Goal: Task Accomplishment & Management: Complete application form

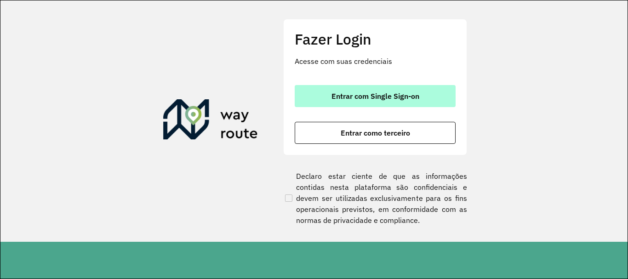
click at [368, 86] on button "Entrar com Single Sign-on" at bounding box center [375, 96] width 161 height 22
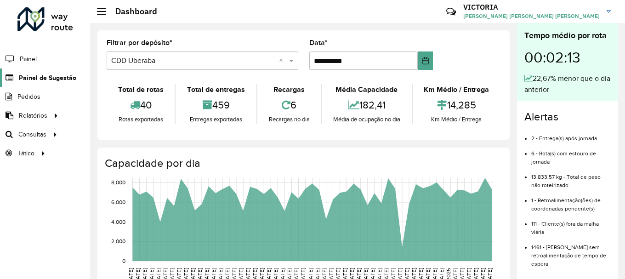
click at [31, 75] on span "Painel de Sugestão" at bounding box center [47, 78] width 57 height 10
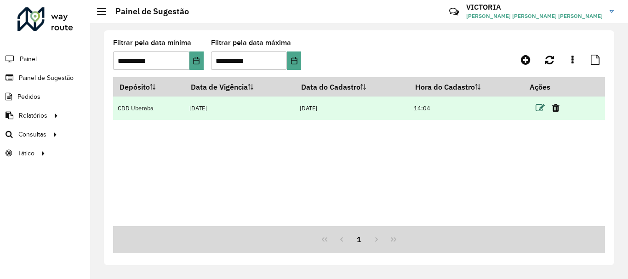
click at [545, 106] on icon at bounding box center [540, 107] width 9 height 9
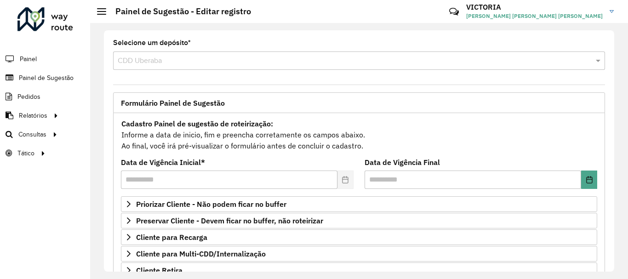
scroll to position [106, 0]
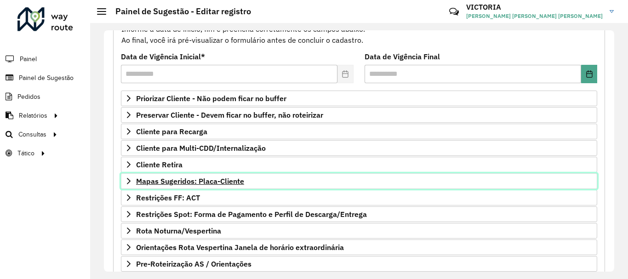
click at [201, 181] on span "Mapas Sugeridos: Placa-Cliente" at bounding box center [190, 180] width 108 height 7
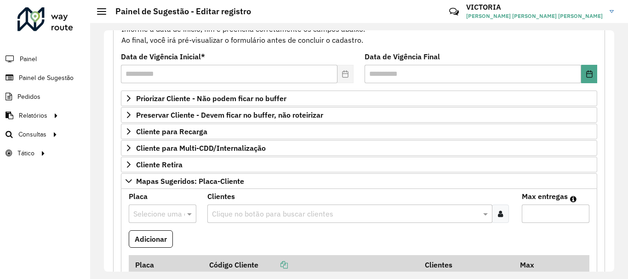
click at [153, 222] on div "Selecione uma opção" at bounding box center [163, 214] width 68 height 18
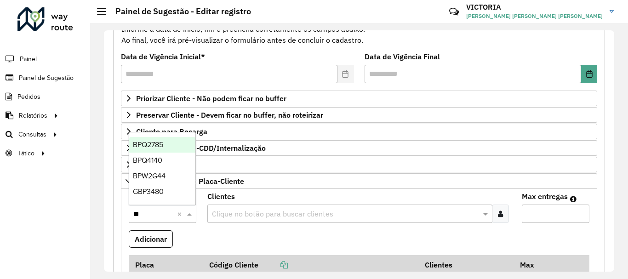
type input "***"
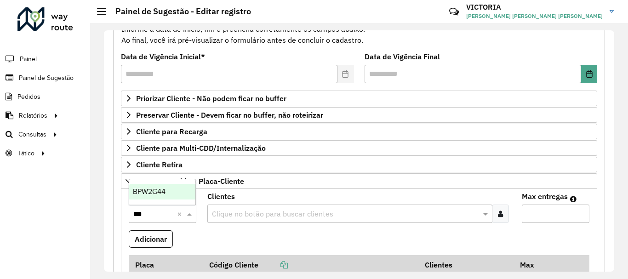
click at [148, 187] on div "BPW2G44" at bounding box center [162, 192] width 66 height 16
click at [255, 212] on input "text" at bounding box center [345, 214] width 271 height 11
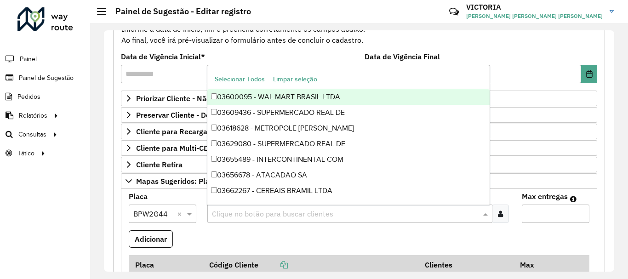
paste input "*****"
type input "*****"
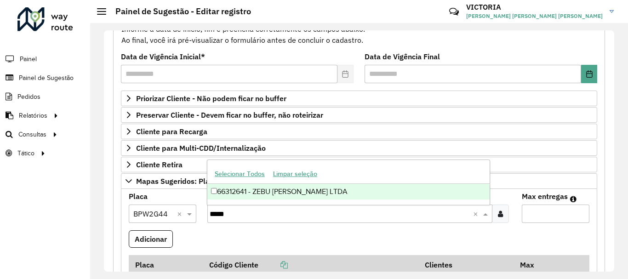
click at [235, 195] on div "66312641 - ZEBU [PERSON_NAME] LTDA" at bounding box center [348, 192] width 282 height 16
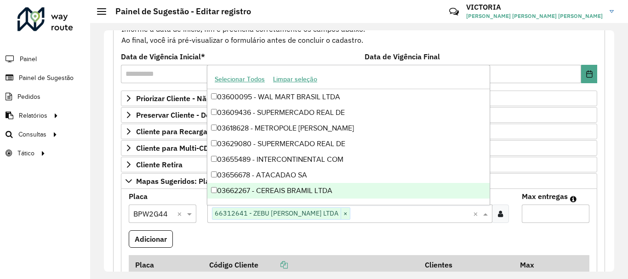
click at [540, 216] on input "Max entregas" at bounding box center [556, 214] width 68 height 18
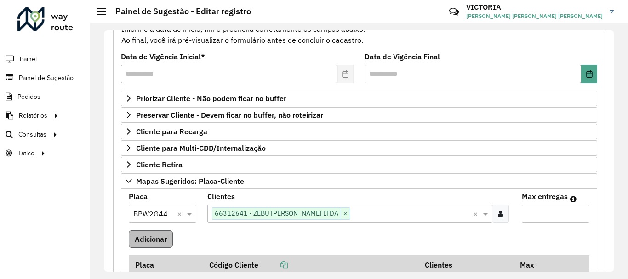
type input "*"
click at [141, 242] on button "Adicionar" at bounding box center [151, 238] width 44 height 17
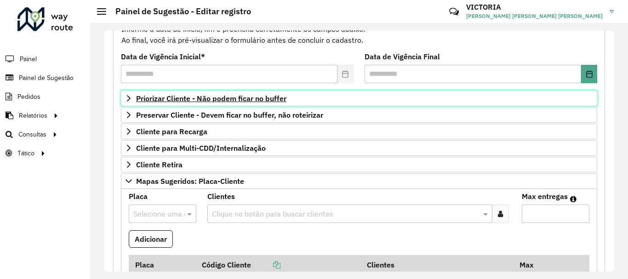
click at [235, 92] on link "Priorizar Cliente - Não podem ficar no buffer" at bounding box center [359, 99] width 476 height 16
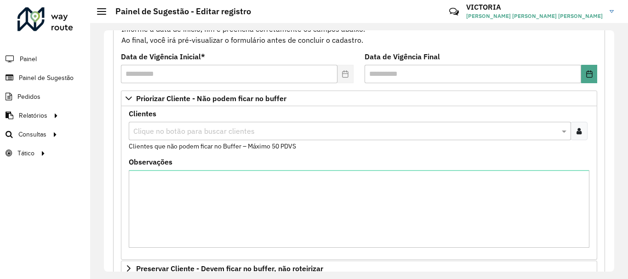
click at [577, 120] on div "Clientes Clique no botão para buscar clientes Clientes que não podem ficar no B…" at bounding box center [359, 130] width 461 height 41
click at [577, 129] on icon at bounding box center [579, 130] width 5 height 7
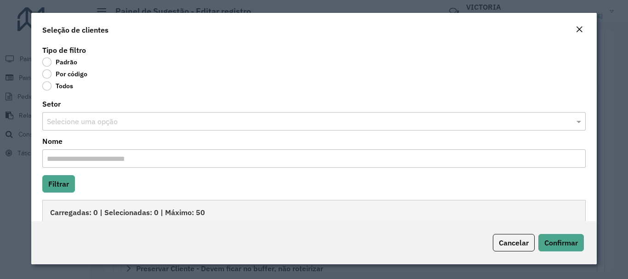
click at [45, 74] on label "Por código" at bounding box center [64, 73] width 45 height 9
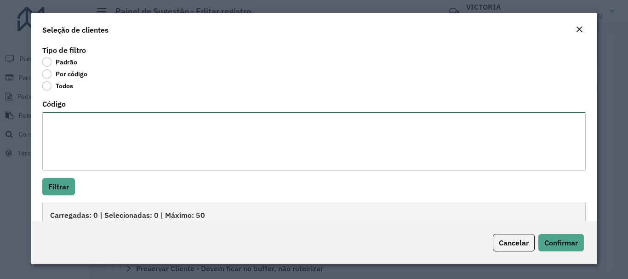
click at [93, 149] on textarea "Código" at bounding box center [313, 141] width 543 height 58
paste textarea "***** ***** ***** ***** ***** ***** ***** ***** *****"
type textarea "***** ***** ***** ***** ***** ***** ***** ***** *****"
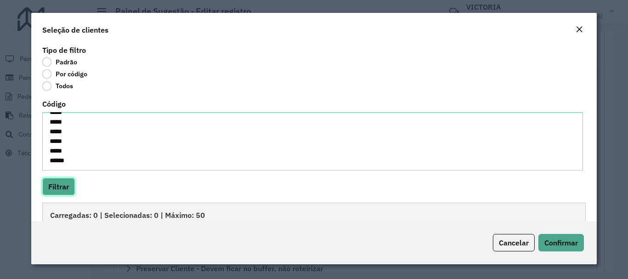
click at [56, 185] on button "Filtrar" at bounding box center [58, 186] width 33 height 17
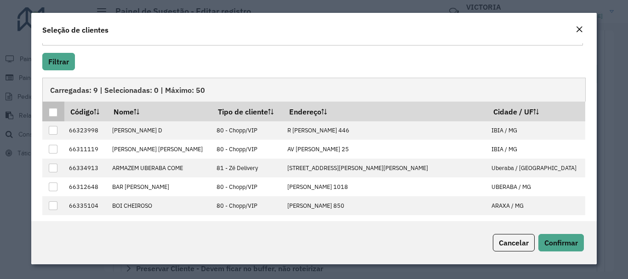
click at [51, 107] on th at bounding box center [53, 111] width 22 height 19
click at [54, 115] on div at bounding box center [53, 112] width 9 height 9
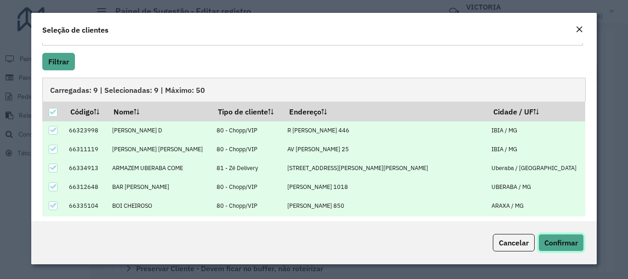
click at [566, 237] on button "Confirmar" at bounding box center [561, 242] width 46 height 17
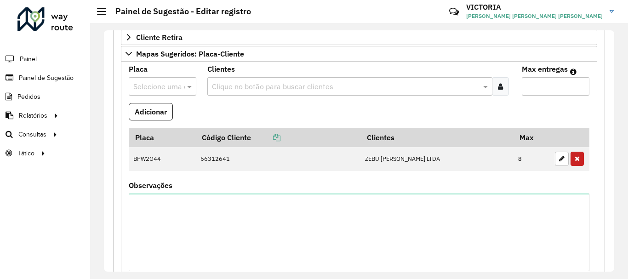
scroll to position [554, 0]
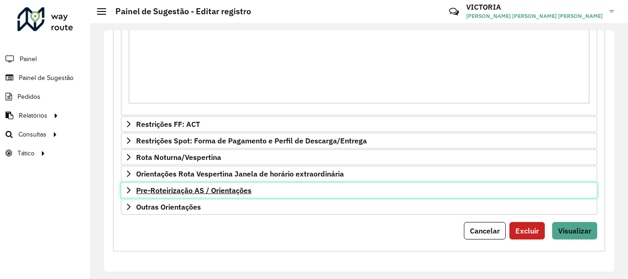
click at [254, 197] on link "Pre-Roteirização AS / Orientações" at bounding box center [359, 191] width 476 height 16
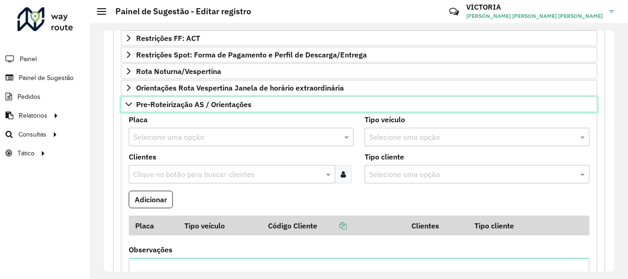
scroll to position [660, 0]
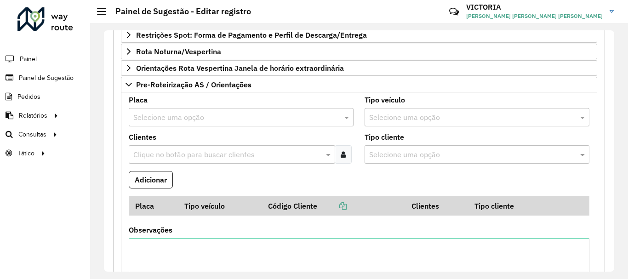
click at [296, 112] on input "text" at bounding box center [231, 117] width 197 height 11
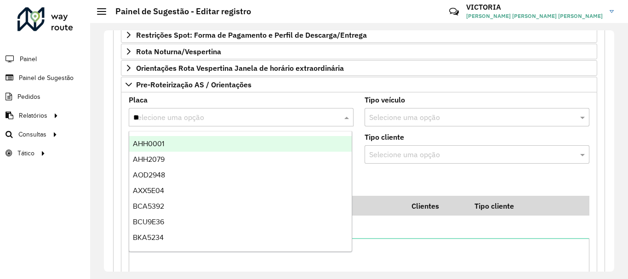
type input "***"
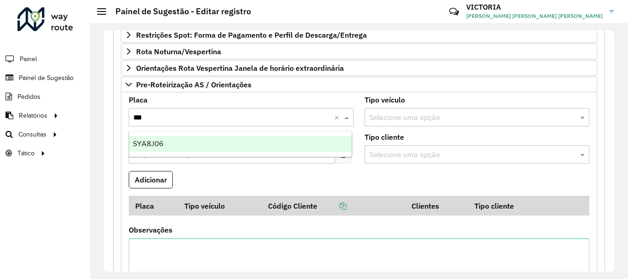
click at [246, 148] on div "SYA8J06" at bounding box center [240, 144] width 223 height 16
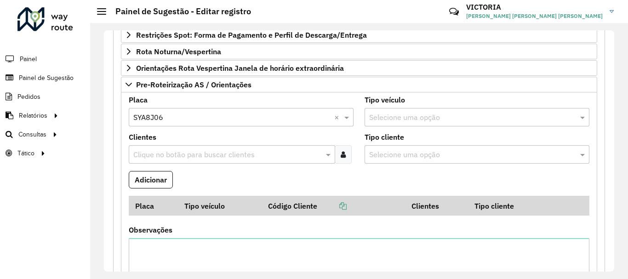
click at [235, 157] on input "text" at bounding box center [227, 154] width 193 height 11
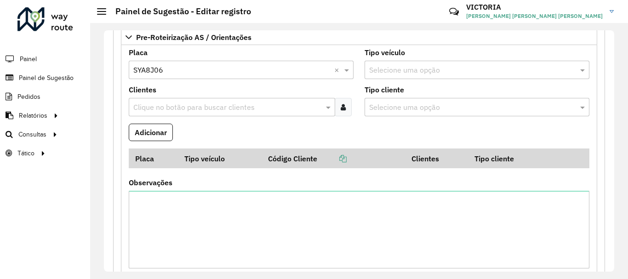
scroll to position [705, 0]
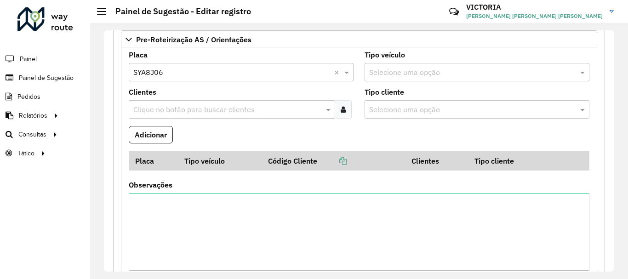
click at [290, 109] on input "text" at bounding box center [227, 109] width 193 height 11
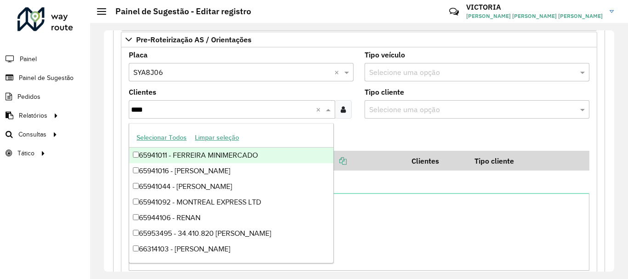
type input "*****"
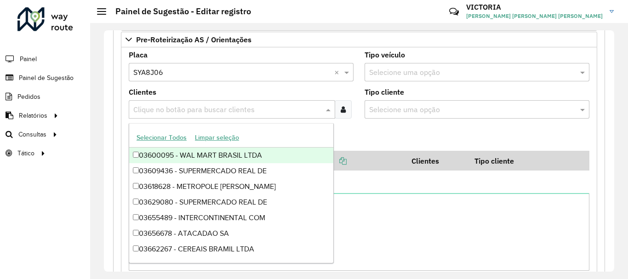
click at [290, 109] on input "text" at bounding box center [227, 109] width 193 height 11
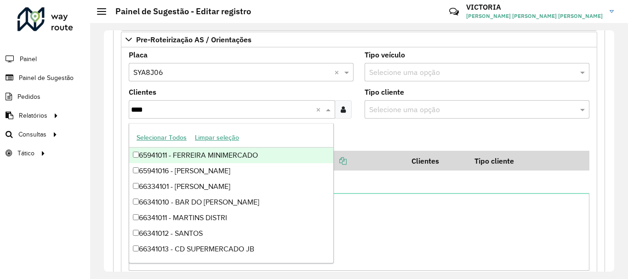
type input "*****"
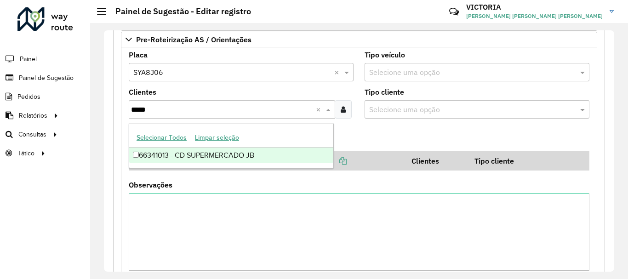
click at [251, 165] on ng-dropdown-panel "Selecionar Todos Limpar seleção 66341013 - CD SUPERMERCADO JB" at bounding box center [231, 146] width 205 height 46
click at [187, 156] on div "66341013 - CD SUPERMERCADO JB" at bounding box center [231, 156] width 204 height 16
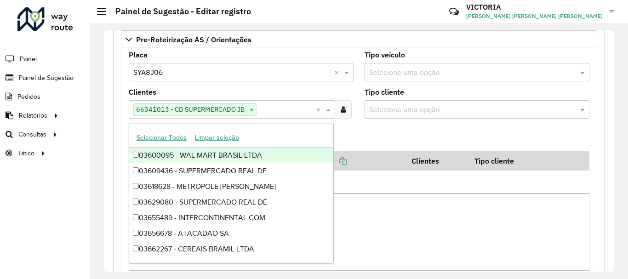
click at [98, 166] on div "**********" at bounding box center [359, 151] width 538 height 256
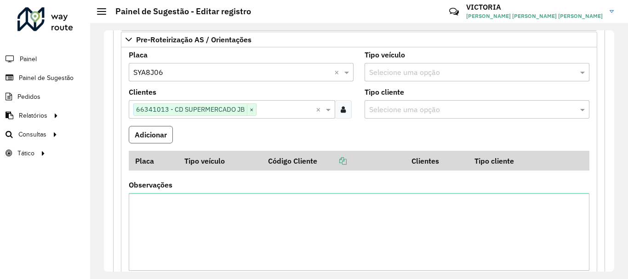
click at [148, 137] on button "Adicionar" at bounding box center [151, 134] width 44 height 17
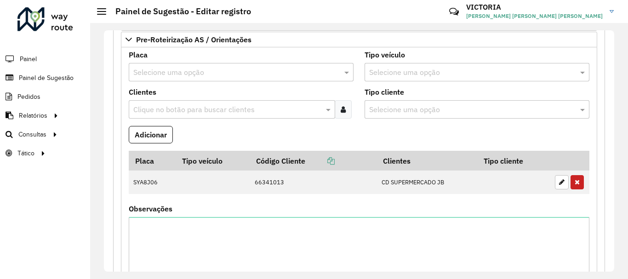
scroll to position [814, 0]
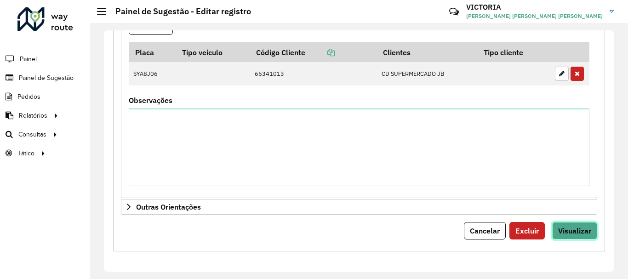
click at [579, 223] on button "Visualizar" at bounding box center [574, 230] width 45 height 17
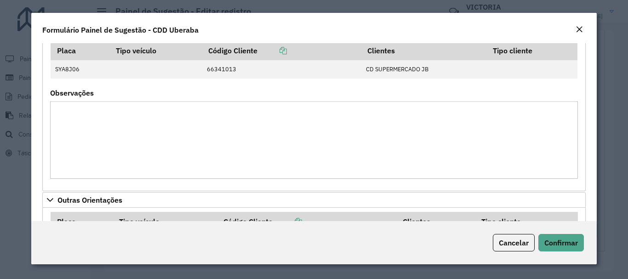
scroll to position [687, 0]
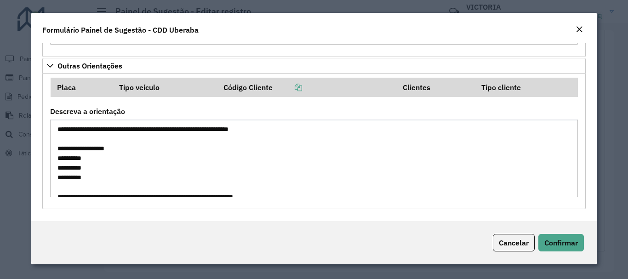
click at [570, 230] on div "Cancelar Confirmar" at bounding box center [313, 242] width 565 height 43
click at [569, 241] on span "Confirmar" at bounding box center [561, 242] width 34 height 9
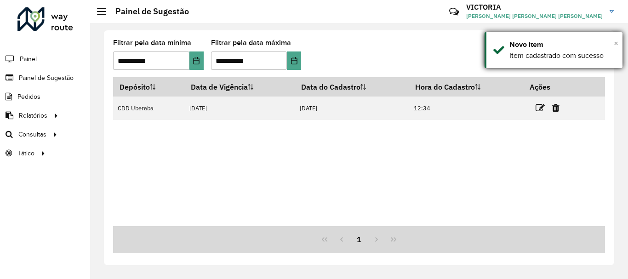
click at [616, 43] on span "×" at bounding box center [616, 43] width 5 height 10
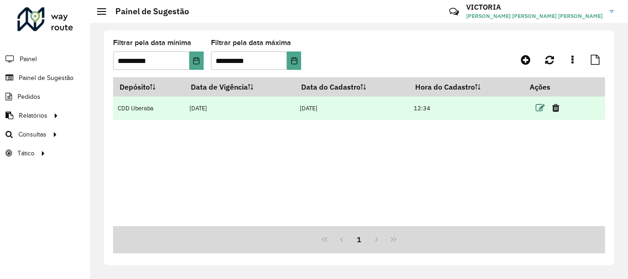
click at [539, 111] on icon at bounding box center [540, 107] width 9 height 9
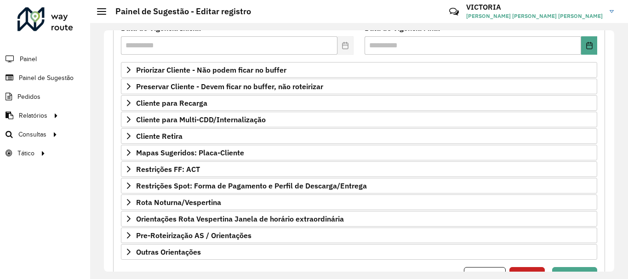
scroll to position [136, 0]
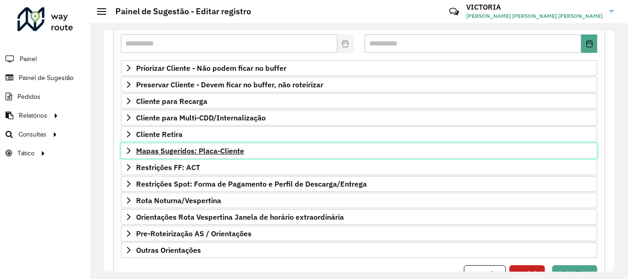
click at [398, 150] on link "Mapas Sugeridos: Placa-Cliente" at bounding box center [359, 151] width 476 height 16
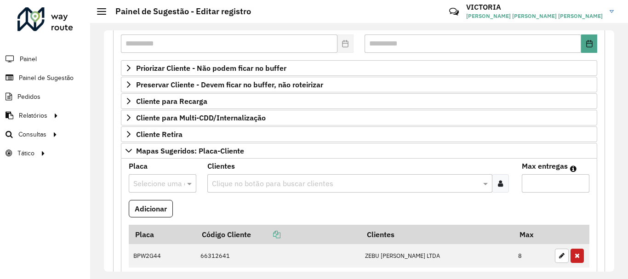
click at [166, 188] on input "text" at bounding box center [153, 183] width 40 height 11
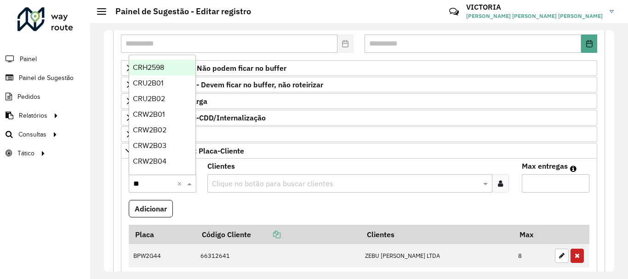
type input "***"
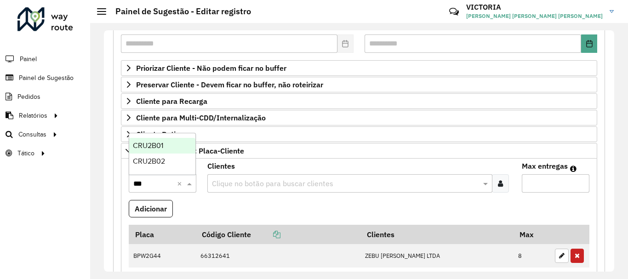
click at [147, 137] on ng-dropdown-panel "CRU2B01 CRU2B02" at bounding box center [162, 154] width 67 height 42
click at [149, 152] on div "CRU2B01" at bounding box center [162, 146] width 66 height 16
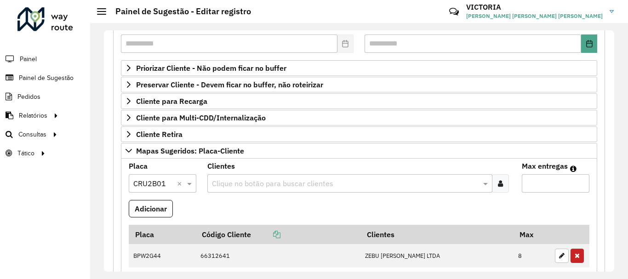
click at [502, 183] on div at bounding box center [500, 183] width 17 height 18
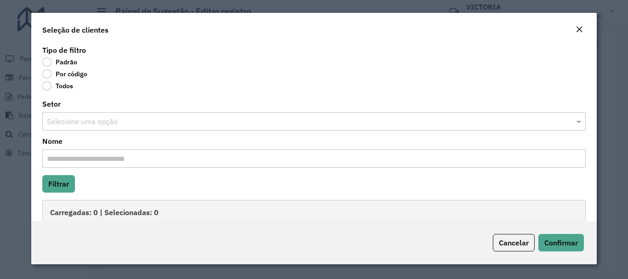
click at [48, 73] on label "Por código" at bounding box center [64, 73] width 45 height 9
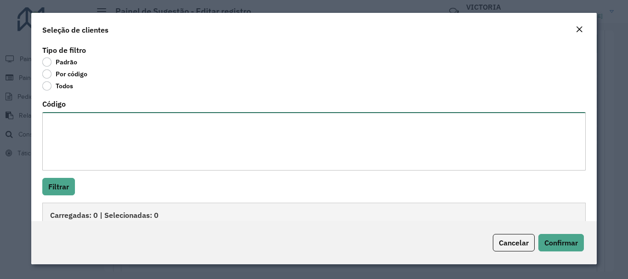
click at [85, 125] on textarea "Código" at bounding box center [313, 141] width 543 height 58
paste textarea "***** ***** ***** ***** ***** ***** ***** ***** ***** ***** ***** ***** ***** *…"
type textarea "***** ***** ***** ***** ***** ***** ***** ***** ***** ***** ***** ***** ***** *…"
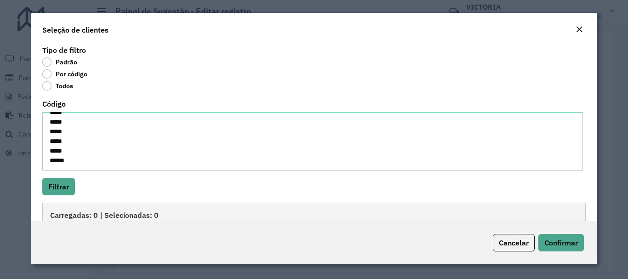
scroll to position [57, 0]
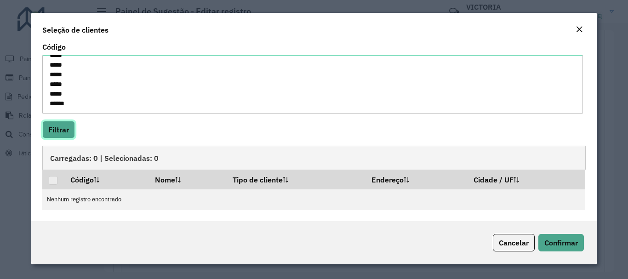
click at [52, 123] on button "Filtrar" at bounding box center [58, 129] width 33 height 17
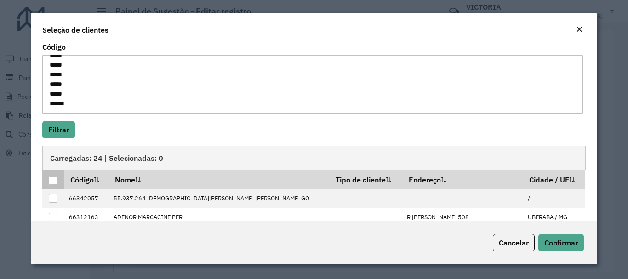
click at [55, 176] on div at bounding box center [53, 180] width 9 height 9
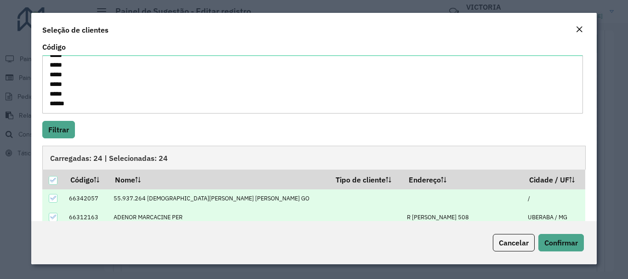
scroll to position [159, 0]
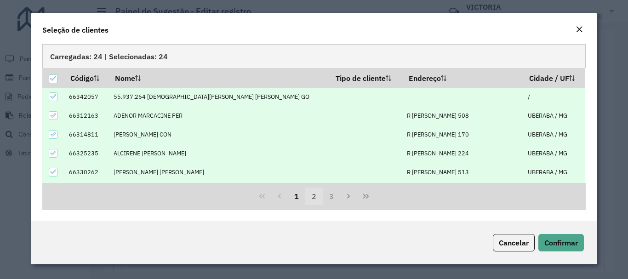
click at [306, 196] on button "2" at bounding box center [313, 196] width 17 height 17
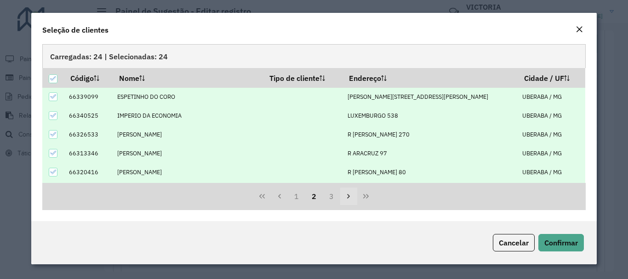
click at [340, 196] on button "Next Page" at bounding box center [348, 196] width 17 height 17
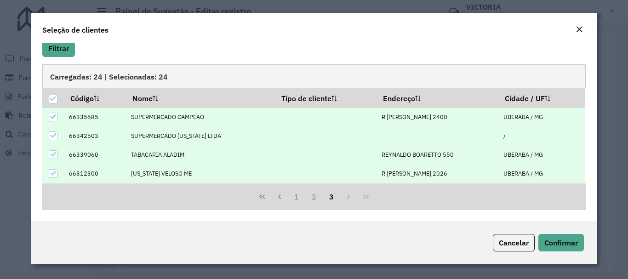
scroll to position [138, 0]
click at [313, 202] on button "2" at bounding box center [313, 196] width 17 height 17
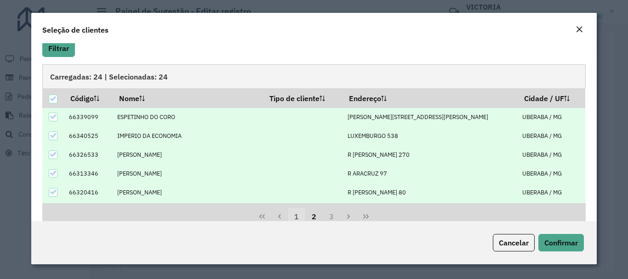
click at [288, 220] on button "1" at bounding box center [296, 216] width 17 height 17
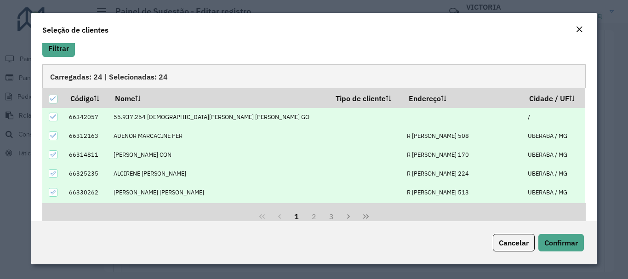
click at [289, 219] on button "1" at bounding box center [296, 216] width 17 height 17
click at [565, 240] on span "Confirmar" at bounding box center [561, 242] width 34 height 9
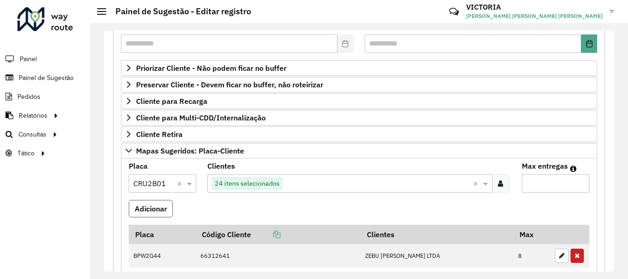
click at [154, 206] on button "Adicionar" at bounding box center [151, 208] width 44 height 17
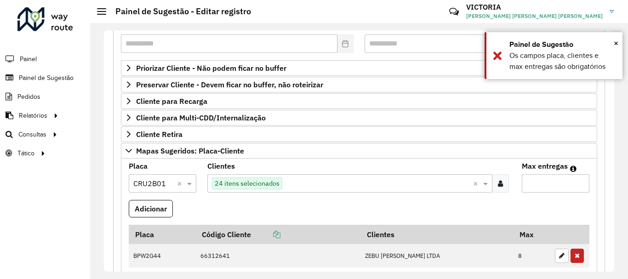
click at [550, 178] on input "Max entregas" at bounding box center [556, 183] width 68 height 18
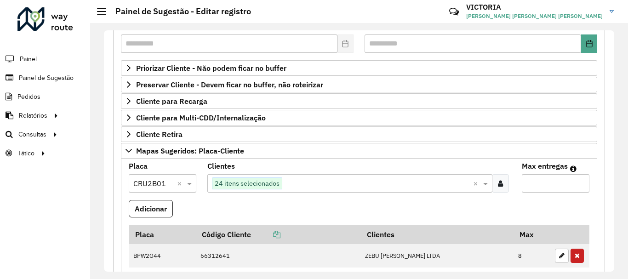
type input "**"
click at [129, 200] on button "Adicionar" at bounding box center [151, 208] width 44 height 17
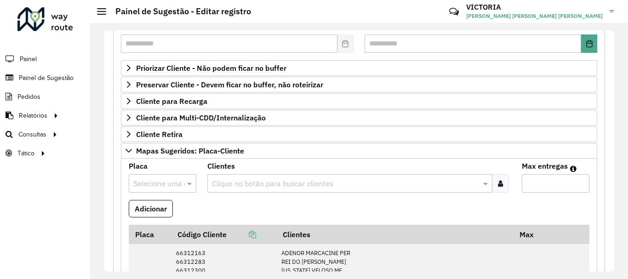
click at [166, 178] on input "text" at bounding box center [153, 183] width 40 height 11
type input "***"
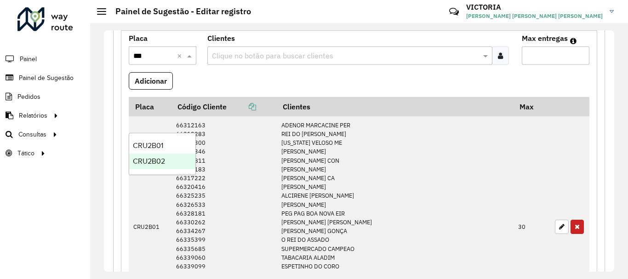
scroll to position [268, 0]
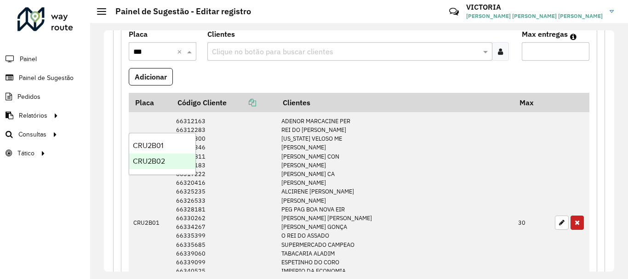
click at [171, 157] on div "CRU2B02" at bounding box center [162, 162] width 66 height 16
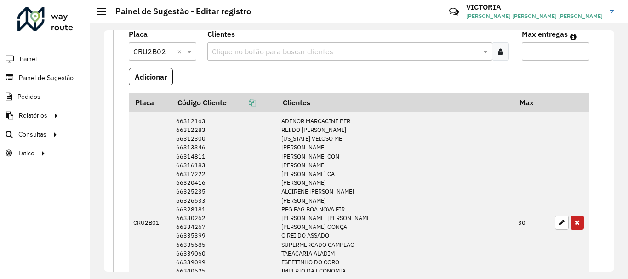
click at [502, 48] on div at bounding box center [500, 51] width 17 height 18
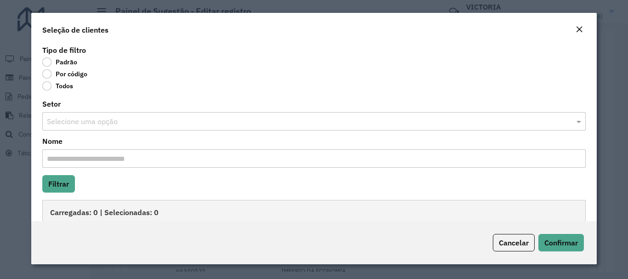
click at [46, 73] on label "Por código" at bounding box center [64, 73] width 45 height 9
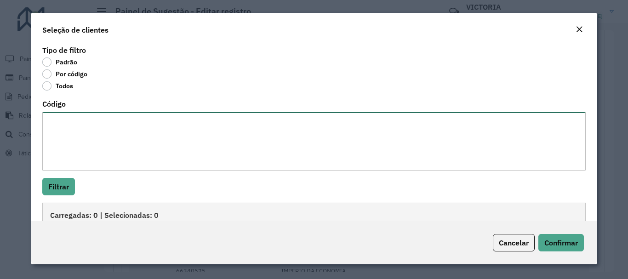
click at [90, 140] on textarea "Código" at bounding box center [313, 141] width 543 height 58
paste textarea "***** ***** ***** ***** ***** ***** ***** ***** ***** ***** ***** ***** ***** *…"
type textarea "***** ***** ***** ***** ***** ***** ***** ***** ***** ***** ***** ***** ***** *…"
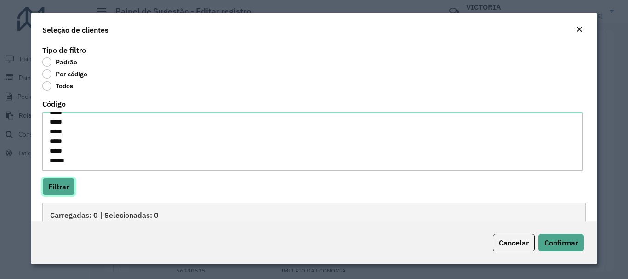
click at [59, 187] on button "Filtrar" at bounding box center [58, 186] width 33 height 17
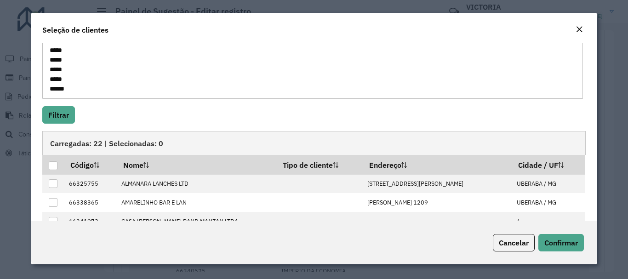
scroll to position [80, 0]
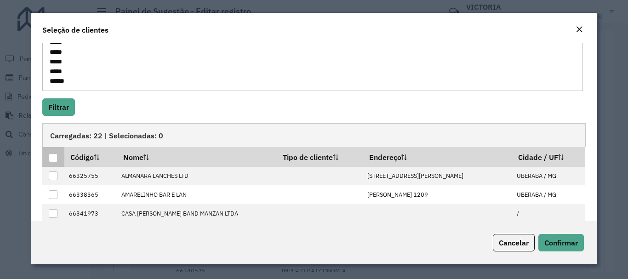
click at [56, 155] on div at bounding box center [53, 158] width 9 height 9
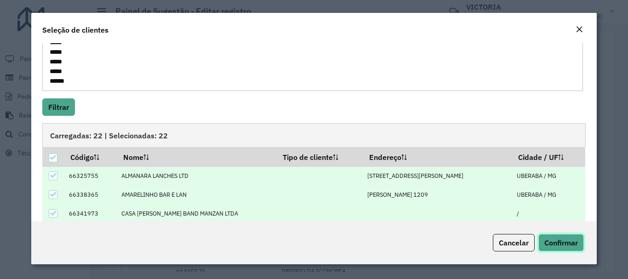
click at [571, 240] on span "Confirmar" at bounding box center [561, 242] width 34 height 9
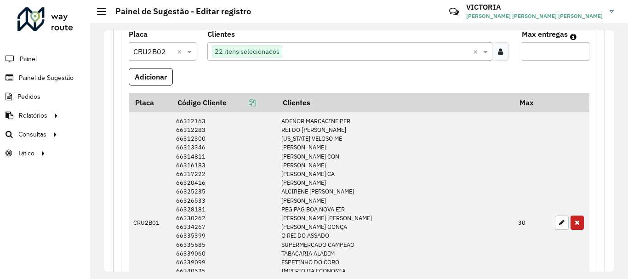
click at [502, 47] on div at bounding box center [500, 51] width 17 height 18
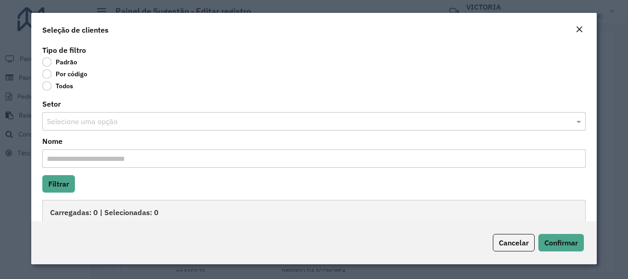
click at [48, 73] on label "Por código" at bounding box center [64, 73] width 45 height 9
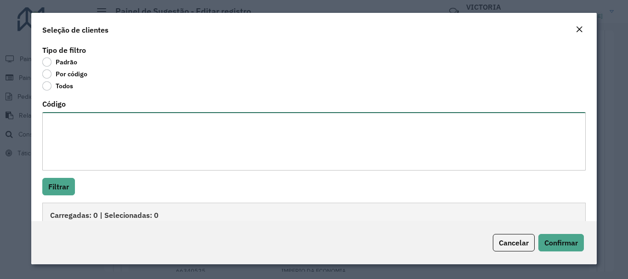
click at [63, 125] on textarea "Código" at bounding box center [313, 141] width 543 height 58
paste textarea "***** ***** ***** ***** ***** ***** ***** ***** ***** ***** ***** ***** ***** *…"
type textarea "***** ***** ***** ***** ***** ***** ***** ***** ***** ***** ***** ***** ***** *…"
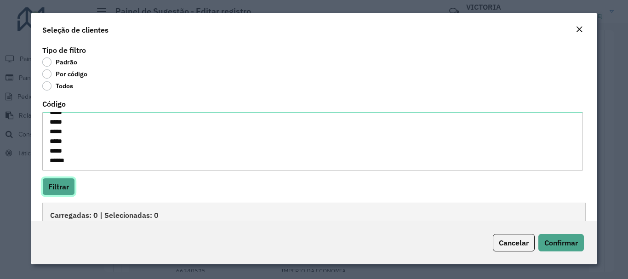
click at [56, 181] on button "Filtrar" at bounding box center [58, 186] width 33 height 17
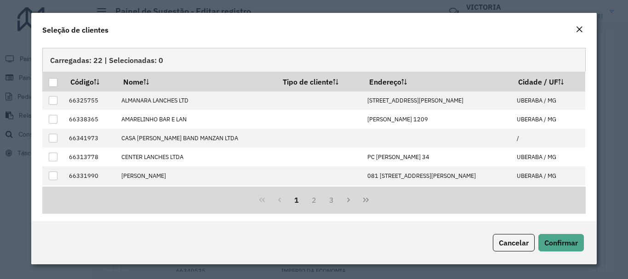
scroll to position [159, 0]
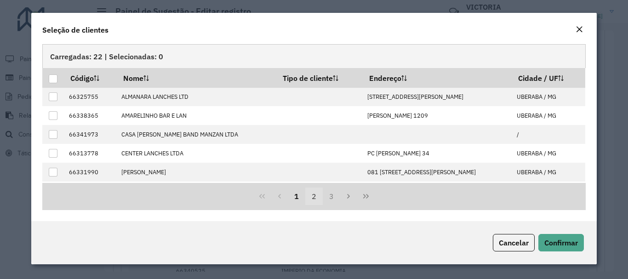
click at [313, 197] on button "2" at bounding box center [313, 196] width 17 height 17
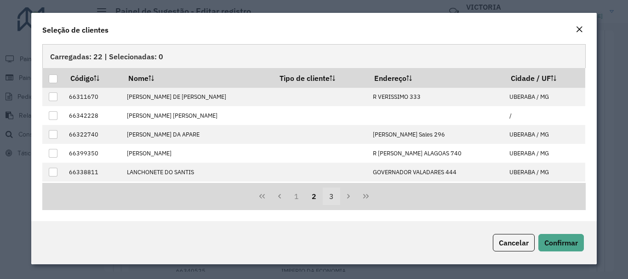
click at [335, 201] on button "3" at bounding box center [331, 196] width 17 height 17
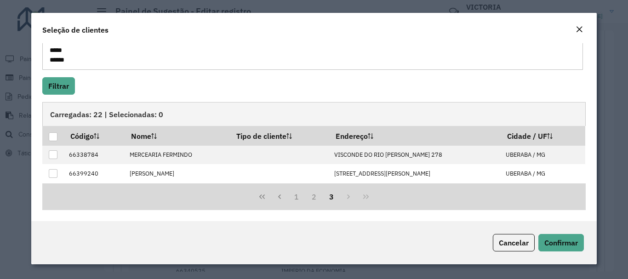
scroll to position [101, 0]
click at [56, 137] on div at bounding box center [53, 136] width 9 height 9
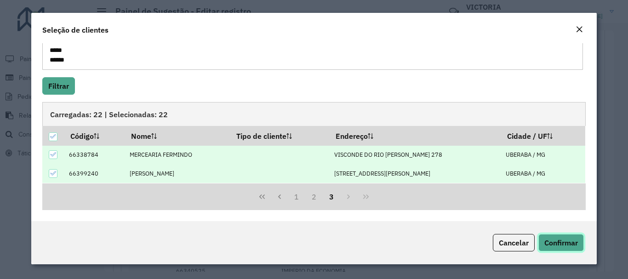
click at [558, 237] on button "Confirmar" at bounding box center [561, 242] width 46 height 17
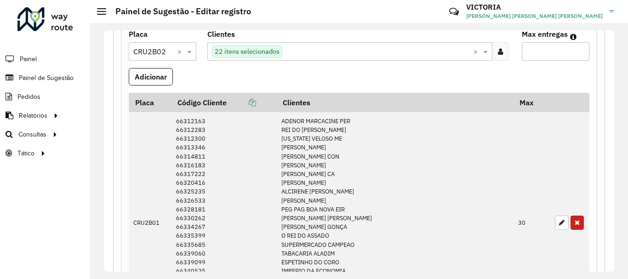
click at [552, 47] on input "Max entregas" at bounding box center [556, 51] width 68 height 18
type input "**"
click at [129, 68] on button "Adicionar" at bounding box center [151, 76] width 44 height 17
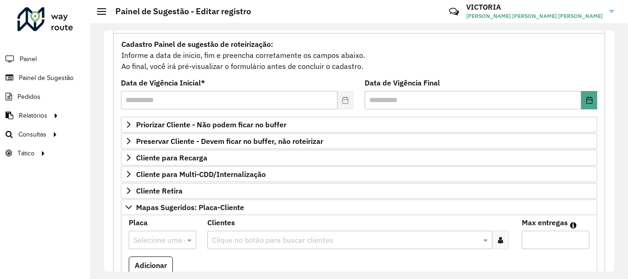
scroll to position [77, 0]
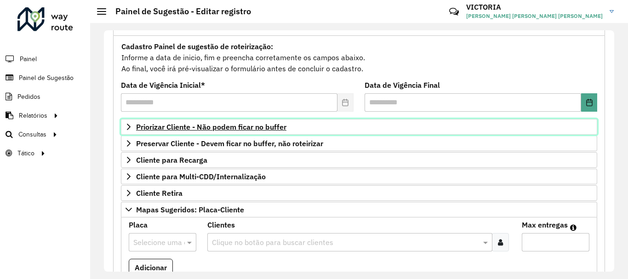
click at [229, 129] on span "Priorizar Cliente - Não podem ficar no buffer" at bounding box center [211, 126] width 150 height 7
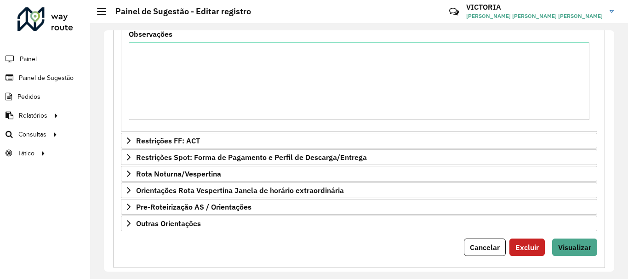
scroll to position [980, 0]
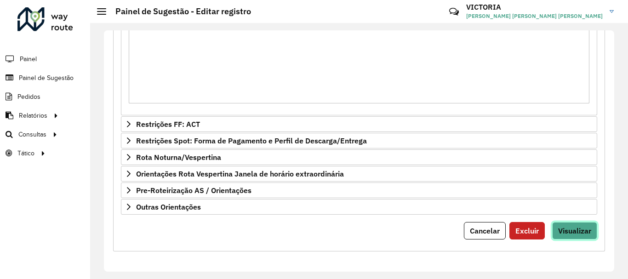
click at [573, 227] on span "Visualizar" at bounding box center [574, 230] width 33 height 9
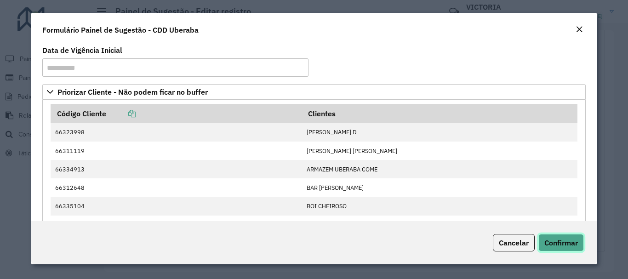
click at [572, 243] on span "Confirmar" at bounding box center [561, 242] width 34 height 9
